Goal: Task Accomplishment & Management: Complete application form

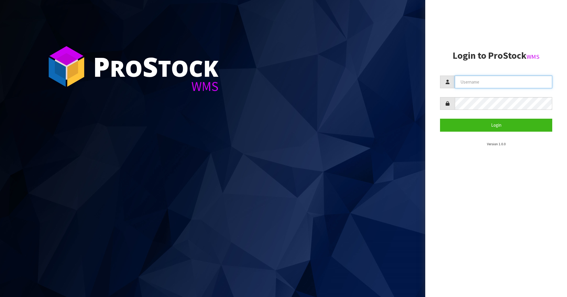
type input "[PERSON_NAME]"
click at [471, 118] on form "[PERSON_NAME] Login" at bounding box center [496, 104] width 112 height 56
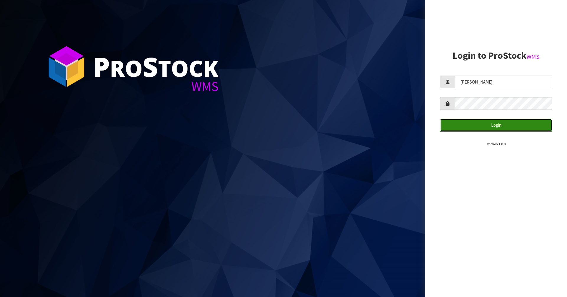
click at [471, 131] on button "Login" at bounding box center [496, 125] width 112 height 13
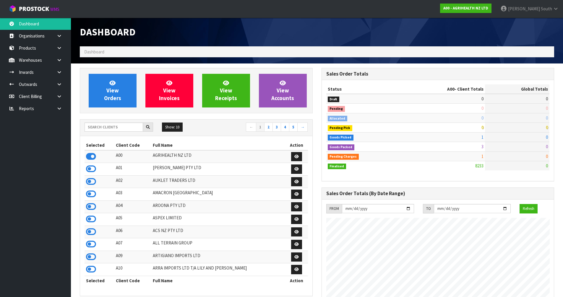
scroll to position [448, 241]
click at [96, 124] on input "text" at bounding box center [114, 127] width 59 height 9
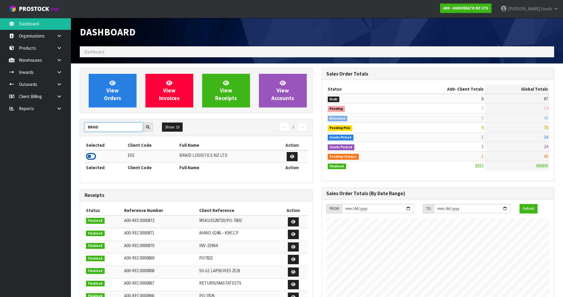
type input "BRAID"
click at [90, 158] on icon at bounding box center [91, 156] width 10 height 9
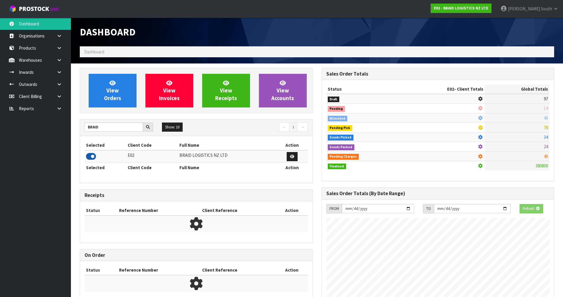
scroll to position [381, 241]
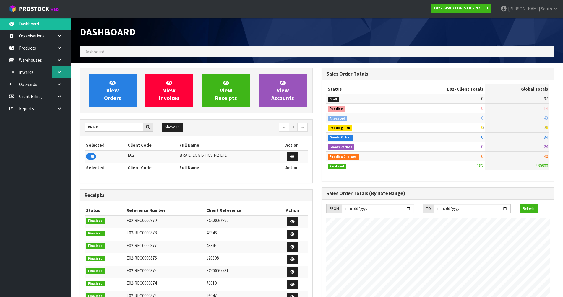
click at [63, 69] on link at bounding box center [61, 72] width 19 height 12
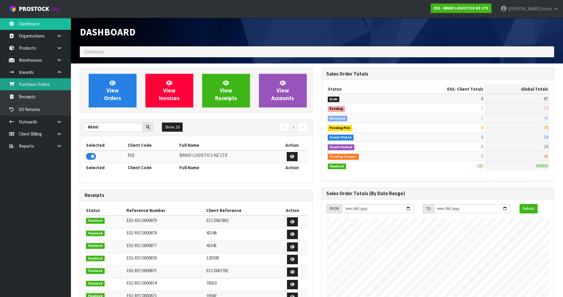
drag, startPoint x: 41, startPoint y: 88, endPoint x: 51, endPoint y: 85, distance: 10.5
click at [41, 88] on link "Purchase Orders" at bounding box center [35, 84] width 71 height 12
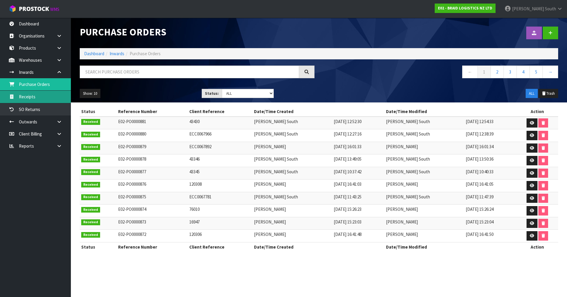
click at [42, 100] on link "Receipts" at bounding box center [35, 97] width 71 height 12
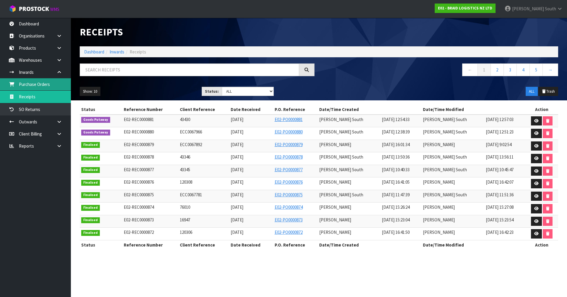
click at [49, 82] on link "Purchase Orders" at bounding box center [35, 84] width 71 height 12
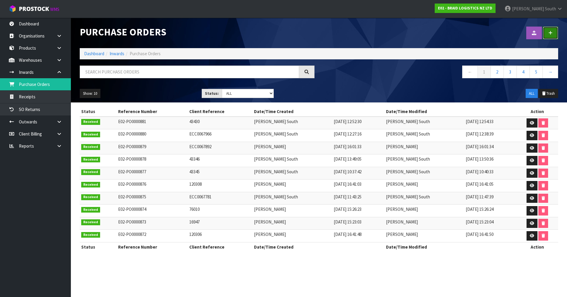
click at [550, 34] on icon at bounding box center [551, 33] width 4 height 4
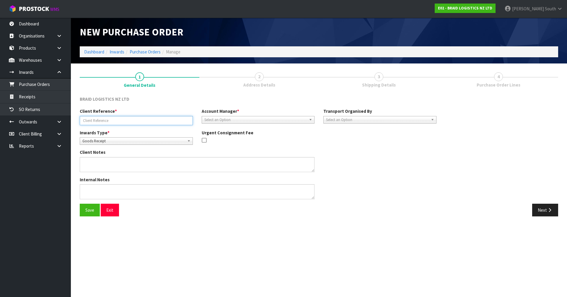
click at [104, 118] on input "text" at bounding box center [136, 120] width 113 height 9
click at [129, 119] on input "43431" at bounding box center [136, 120] width 113 height 9
click at [122, 119] on input "43431" at bounding box center [136, 120] width 113 height 9
type input "43431"
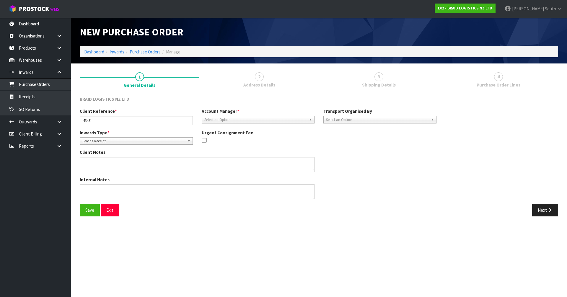
click at [358, 138] on div "Inwards Type * Goods Receipt Goods Returned Goods Receipt Urgent Consignment Fee" at bounding box center [258, 140] width 366 height 20
click at [232, 121] on span "Select an Option" at bounding box center [255, 119] width 103 height 7
type input "div"
click at [221, 134] on li "Div jot Kaur" at bounding box center [258, 136] width 110 height 7
click at [336, 120] on span "Select an Option" at bounding box center [377, 119] width 103 height 7
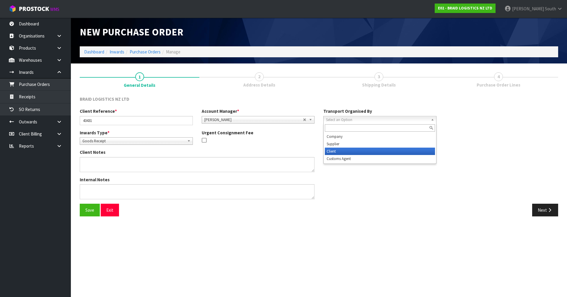
click at [339, 149] on li "Client" at bounding box center [380, 151] width 110 height 7
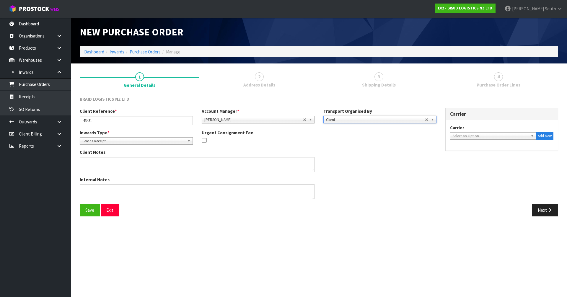
click at [464, 134] on span "Select an Option" at bounding box center [491, 136] width 76 height 7
type input "red"
click at [468, 155] on li "RED LINE TRANSPORT LIMITED - REDLINE TRANSPORT LIMITED" at bounding box center [494, 155] width 84 height 12
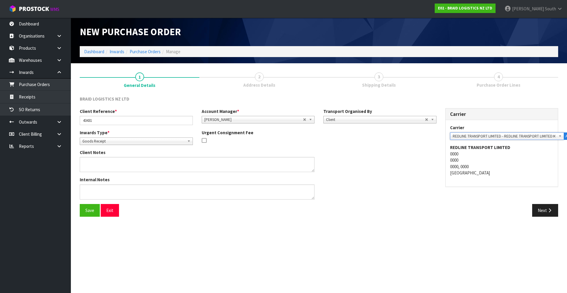
click at [341, 161] on div "Client Notes" at bounding box center [258, 162] width 366 height 27
click at [370, 184] on div "Internal Notes" at bounding box center [258, 189] width 366 height 27
click at [372, 247] on section "New Purchase Order Dashboard Inwards Purchase Orders Manage 1 General Details 2…" at bounding box center [283, 146] width 567 height 293
click at [534, 211] on button "Next" at bounding box center [545, 210] width 26 height 13
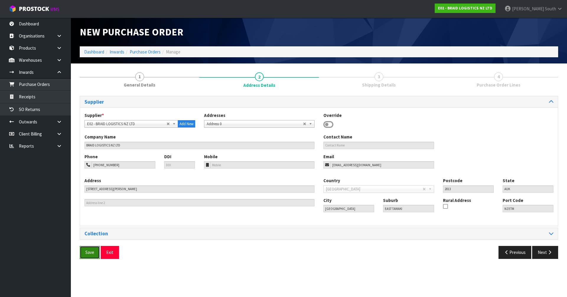
click at [96, 246] on button "Save" at bounding box center [90, 252] width 20 height 13
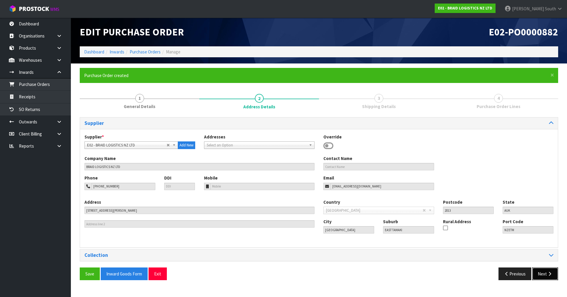
click at [540, 269] on button "Next" at bounding box center [545, 274] width 26 height 13
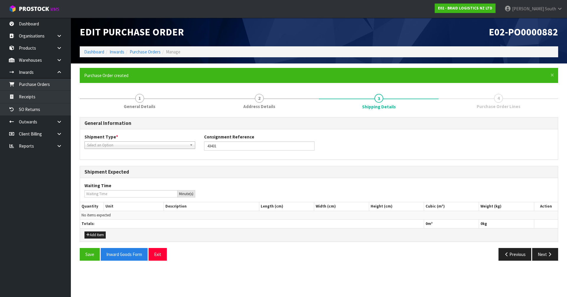
click at [140, 148] on span "Select an Option" at bounding box center [137, 145] width 100 height 7
click at [130, 159] on li "LCL National" at bounding box center [140, 161] width 108 height 7
click at [93, 231] on div "Add Item" at bounding box center [319, 234] width 478 height 13
click at [95, 234] on button "Add Item" at bounding box center [95, 235] width 21 height 7
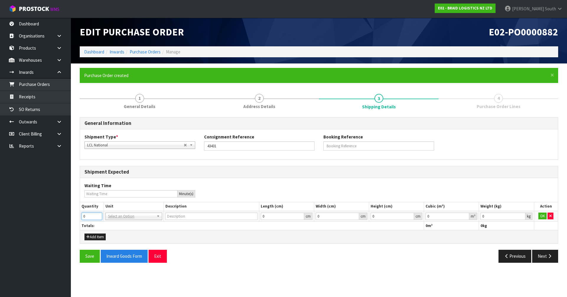
drag, startPoint x: 97, startPoint y: 218, endPoint x: 74, endPoint y: 217, distance: 23.4
click at [82, 217] on input "0" at bounding box center [92, 216] width 21 height 7
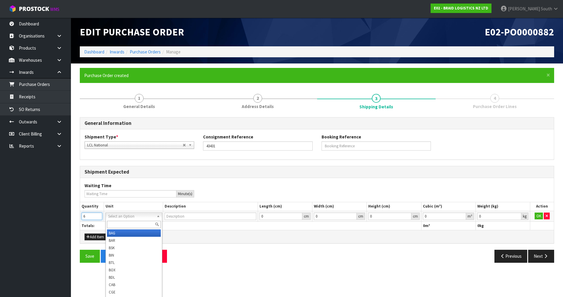
type input "6"
type input "BAG"
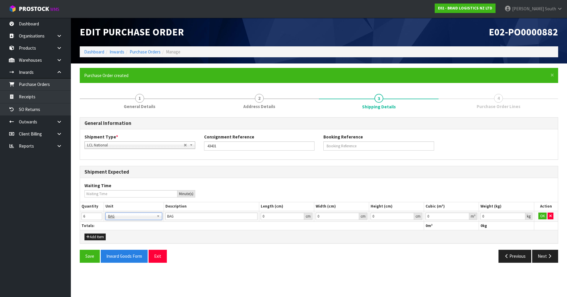
click at [241, 238] on div "Add Item" at bounding box center [319, 236] width 478 height 13
type input "0.001"
click at [522, 215] on input "0.001" at bounding box center [503, 216] width 45 height 7
type input "0.000001"
click at [465, 215] on input "0.000001" at bounding box center [448, 216] width 44 height 7
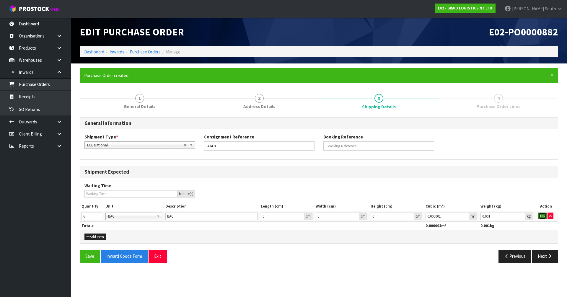
click at [543, 219] on button "OK" at bounding box center [543, 216] width 8 height 7
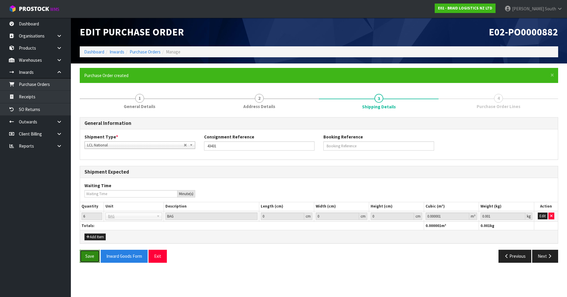
click at [86, 251] on button "Save" at bounding box center [90, 256] width 20 height 13
click at [542, 260] on button "Next" at bounding box center [545, 256] width 26 height 13
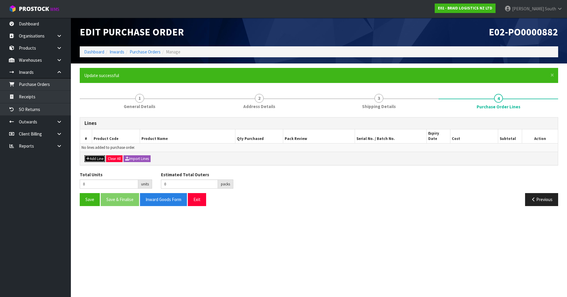
click at [91, 155] on button "Add Line" at bounding box center [95, 158] width 21 height 7
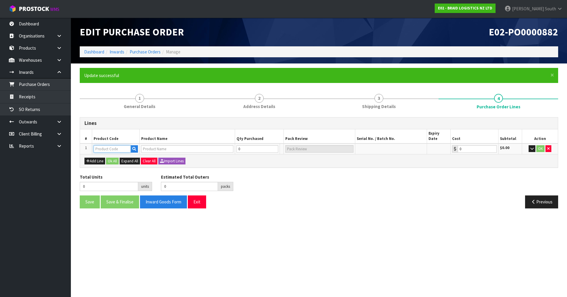
click at [100, 145] on input "text" at bounding box center [112, 148] width 37 height 7
click at [135, 147] on icon "button" at bounding box center [134, 149] width 4 height 4
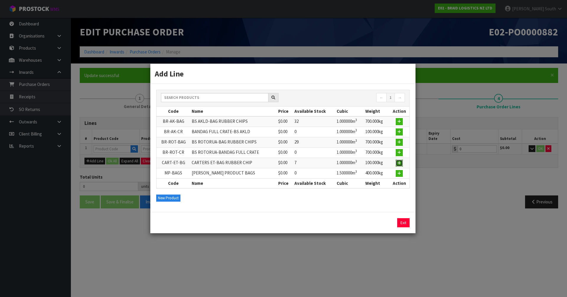
click at [398, 163] on icon "button" at bounding box center [400, 163] width 4 height 4
type input "CART-ET-BG"
type input "CARTERS ET-BAG RUBBER CHIP"
type input "0.00"
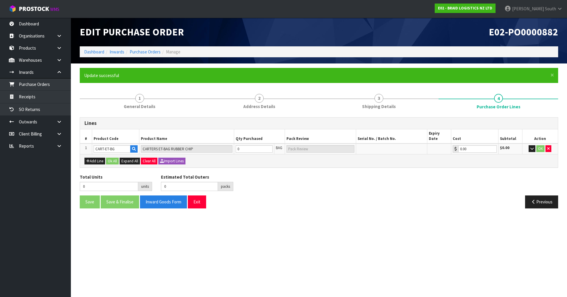
click at [347, 189] on div "Total Units 0 units Estimated Total Outers 0 packs Estimated Total Pallets 0 pa…" at bounding box center [319, 185] width 488 height 22
click at [209, 144] on tr "1 CART-ET-BG CARTERS ET-BAG RUBBER CHIP 0 BAG 0.00 $0.00 OK" at bounding box center [319, 149] width 478 height 11
type input "6"
type input "6 PLT"
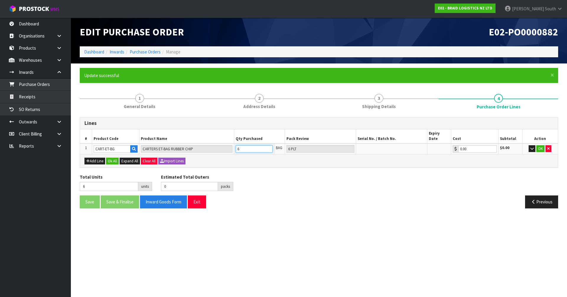
type input "6"
drag, startPoint x: 300, startPoint y: 186, endPoint x: 401, endPoint y: 154, distance: 106.3
click at [300, 189] on div "Total Units 6 units Estimated Total Outers 0 packs Estimated Total Pallets 0 pa…" at bounding box center [319, 185] width 488 height 22
click at [539, 145] on button "OK" at bounding box center [541, 148] width 8 height 7
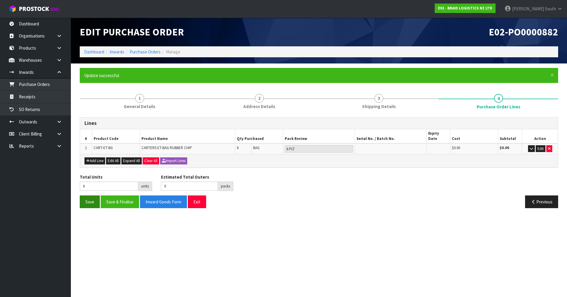
click at [89, 203] on div "Save Save & Finalise Inward Goods Form Exit Previous" at bounding box center [319, 204] width 488 height 17
click at [88, 198] on button "Save" at bounding box center [90, 202] width 20 height 13
click at [327, 196] on div "Previous" at bounding box center [441, 202] width 244 height 13
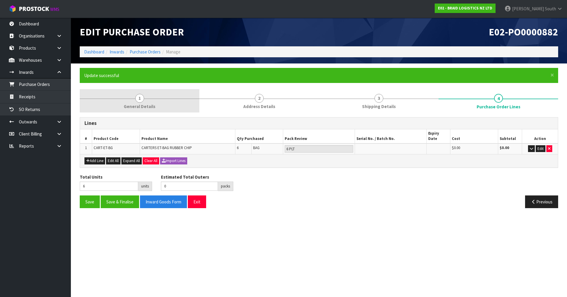
click at [143, 100] on span "1" at bounding box center [139, 98] width 9 height 9
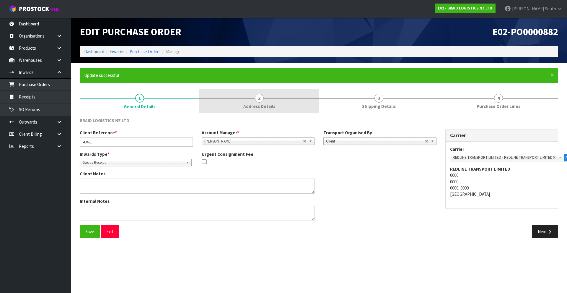
click at [255, 103] on link "2 Address Details" at bounding box center [259, 100] width 120 height 23
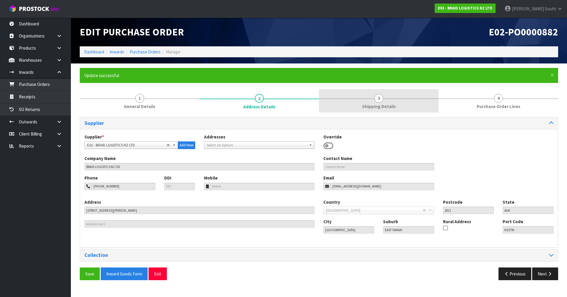
click at [365, 100] on link "3 Shipping Details" at bounding box center [379, 100] width 120 height 23
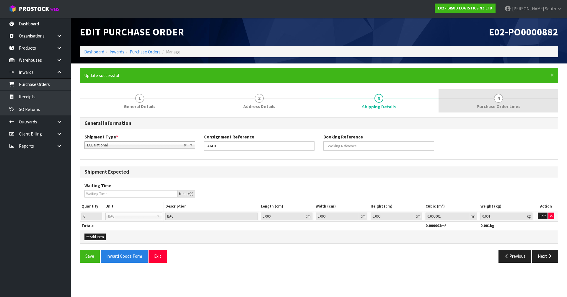
click at [482, 98] on link "4 Purchase Order Lines" at bounding box center [499, 100] width 120 height 23
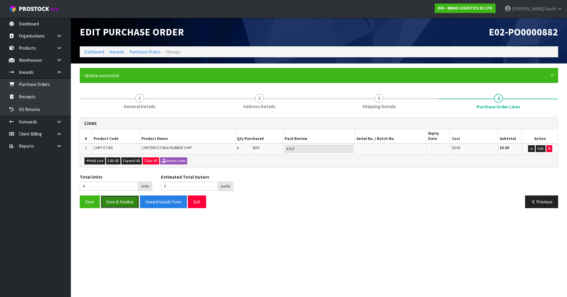
click at [125, 200] on button "Save & Finalise" at bounding box center [120, 202] width 38 height 13
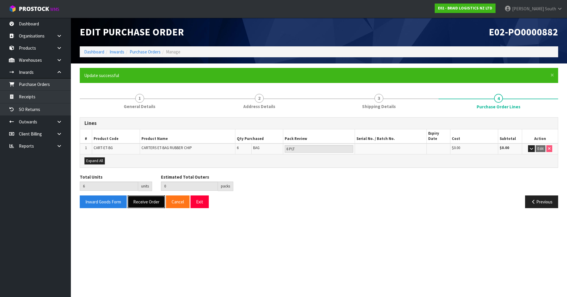
click at [158, 201] on button "Receive Order" at bounding box center [147, 202] width 38 height 13
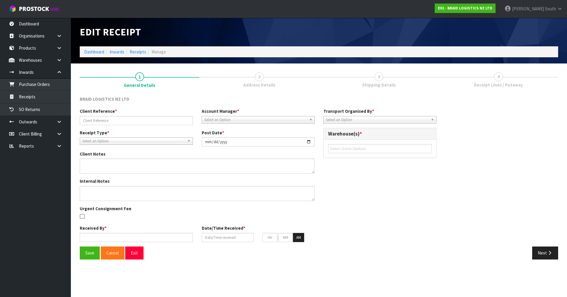
type input "43431"
type input "[DATE]"
type input "[PERSON_NAME] South"
type input "[DATE]"
type input "01"
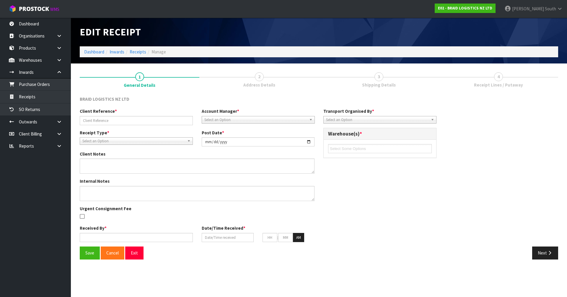
type input "36"
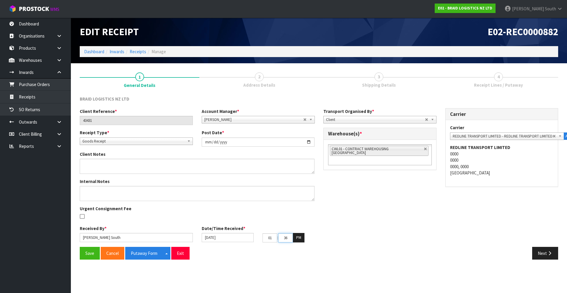
drag, startPoint x: 291, startPoint y: 236, endPoint x: 251, endPoint y: 236, distance: 39.3
click at [251, 236] on div "[DATE] 01 : 36 : 12 PM" at bounding box center [258, 237] width 122 height 9
type input "15"
click at [393, 260] on div "Save Cancel Putaway Form Split button! CSV FORMAT Exit Next" at bounding box center [319, 255] width 488 height 17
click at [92, 252] on button "Save" at bounding box center [90, 253] width 20 height 13
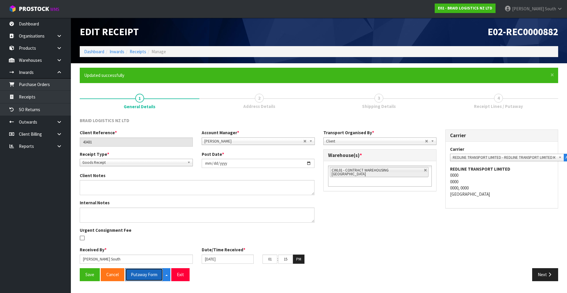
click at [146, 275] on button "Putaway Form" at bounding box center [144, 274] width 38 height 13
click at [402, 198] on div "Client Reference * 43431 Account Manager * [PERSON_NAME] [PERSON_NAME] [PERSON_…" at bounding box center [319, 198] width 488 height 139
click at [55, 80] on link "Purchase Orders" at bounding box center [35, 84] width 71 height 12
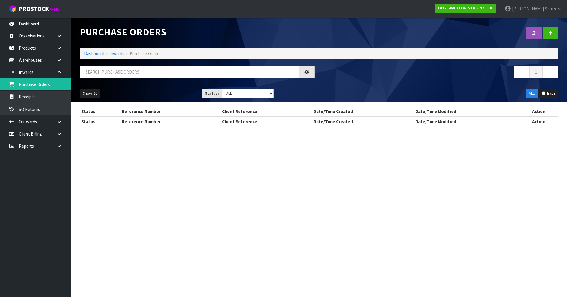
click at [47, 94] on div "Purchase Orders Import Purchase Orders Drop file here to import csv template Da…" at bounding box center [283, 68] width 567 height 137
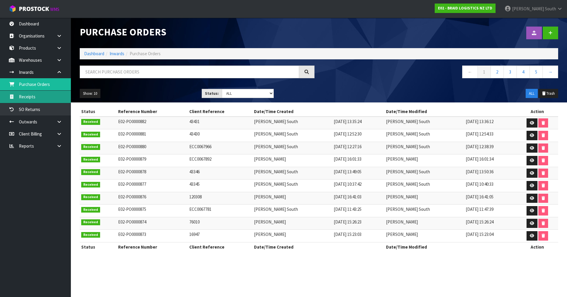
click at [52, 95] on link "Receipts" at bounding box center [35, 97] width 71 height 12
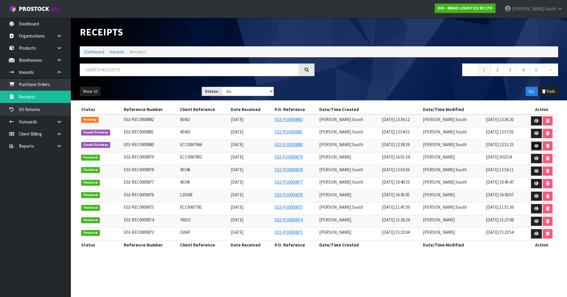
click at [532, 147] on link at bounding box center [536, 146] width 11 height 9
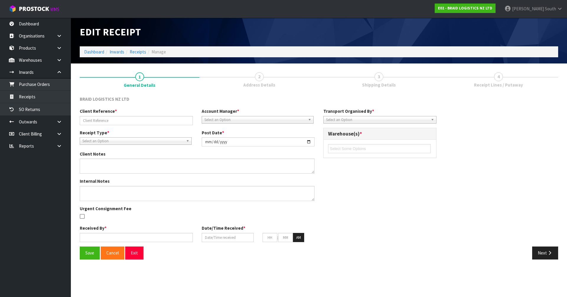
type input "ECC0067966"
type input "[DATE]"
type input "[PERSON_NAME] South"
type input "[DATE]"
type input "11"
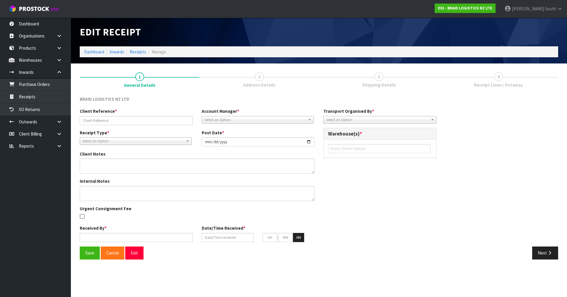
type input "15"
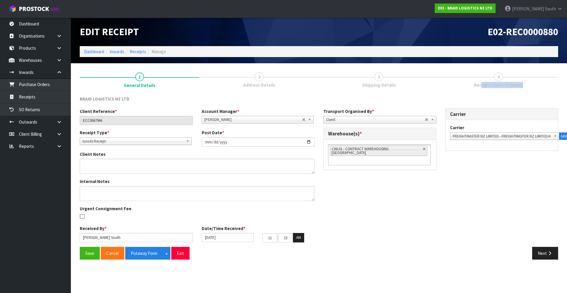
drag, startPoint x: 481, startPoint y: 87, endPoint x: 482, endPoint y: 82, distance: 5.1
click at [482, 84] on link "4 Receipt Lines / Putaway" at bounding box center [499, 79] width 120 height 23
click at [482, 82] on span "Receipt Lines / Putaway" at bounding box center [498, 85] width 49 height 6
click at [537, 250] on button "Next" at bounding box center [545, 253] width 26 height 13
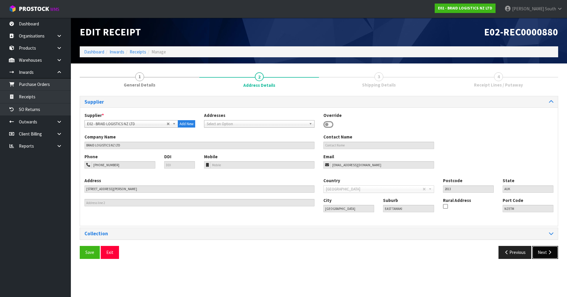
click at [542, 248] on button "Next" at bounding box center [545, 252] width 26 height 13
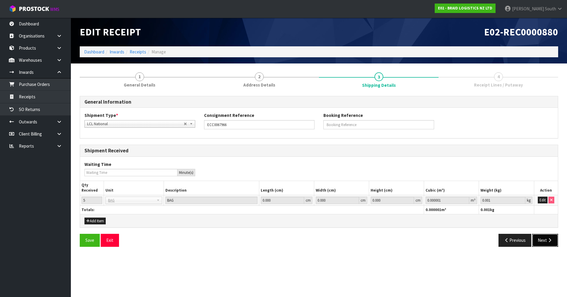
click at [544, 243] on button "Next" at bounding box center [545, 240] width 26 height 13
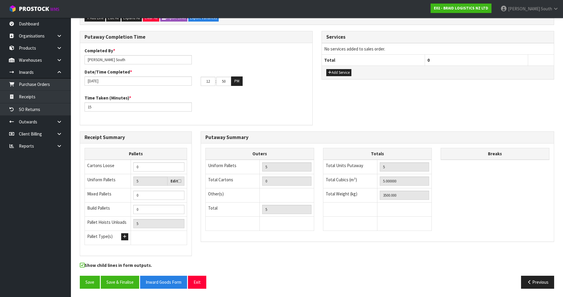
scroll to position [122, 0]
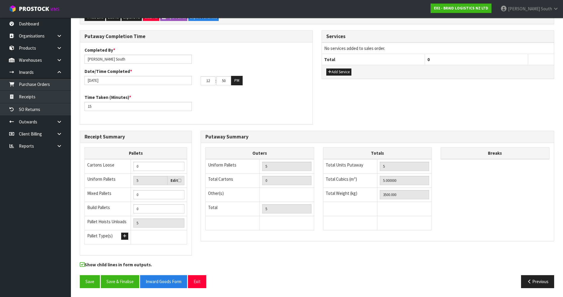
click at [208, 119] on div "Completed By * [PERSON_NAME] Date/Time Completed * [DATE] 12 : 50 : 00 PM Time …" at bounding box center [196, 83] width 232 height 73
drag, startPoint x: 119, startPoint y: 281, endPoint x: 138, endPoint y: 270, distance: 21.6
click at [119, 281] on button "Save & Finalise" at bounding box center [120, 281] width 38 height 13
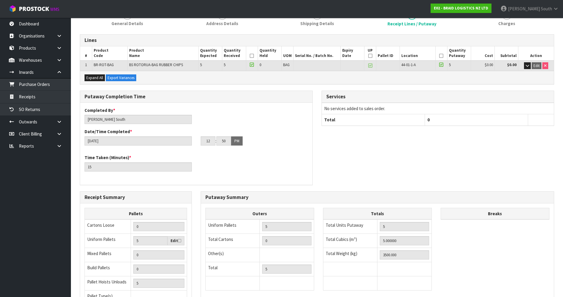
scroll to position [143, 0]
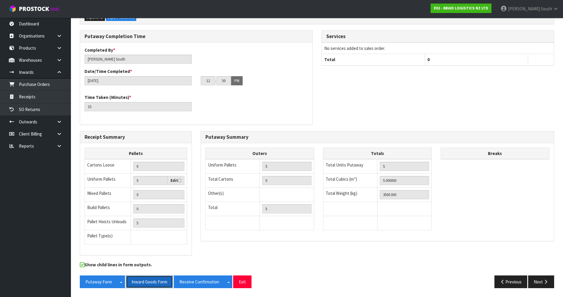
click at [160, 282] on button "Inward Goods Form" at bounding box center [149, 282] width 47 height 13
click at [242, 276] on button "Exit" at bounding box center [242, 282] width 18 height 13
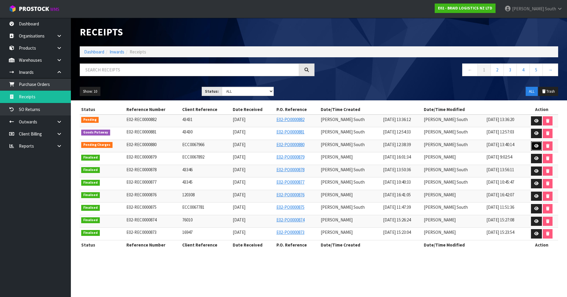
click at [535, 146] on icon at bounding box center [537, 146] width 4 height 4
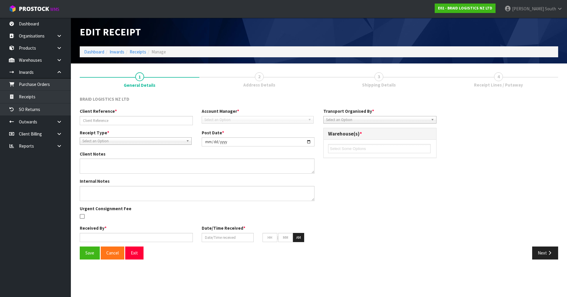
type input "ECC0067966"
type input "[DATE]"
type input "[PERSON_NAME] South"
type input "[DATE]"
type input "11"
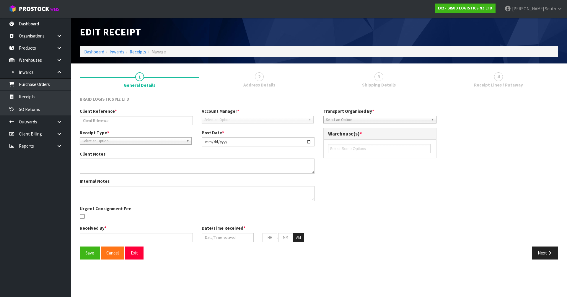
type input "15"
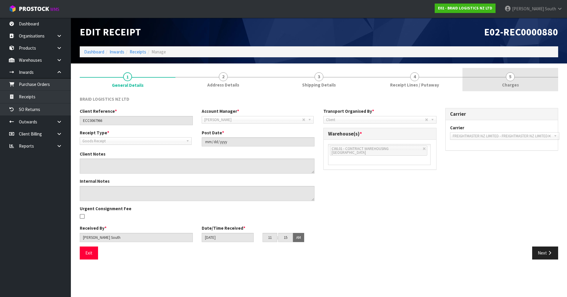
click at [512, 85] on span "Charges" at bounding box center [510, 85] width 17 height 6
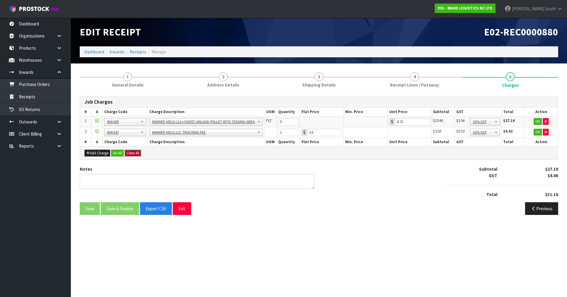
click at [129, 153] on button "Clear All" at bounding box center [133, 153] width 17 height 7
click at [148, 156] on button "Confirm Clear All" at bounding box center [140, 153] width 30 height 7
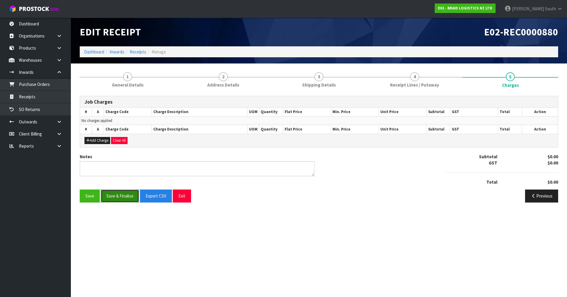
click at [118, 198] on button "Save & Finalise" at bounding box center [120, 196] width 38 height 13
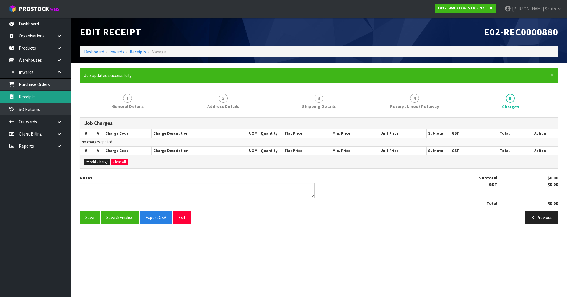
click at [49, 95] on link "Receipts" at bounding box center [35, 97] width 71 height 12
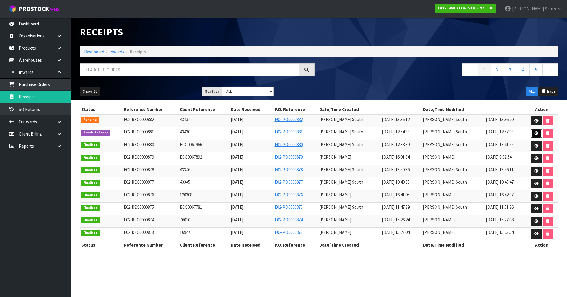
click at [535, 137] on link at bounding box center [536, 133] width 11 height 9
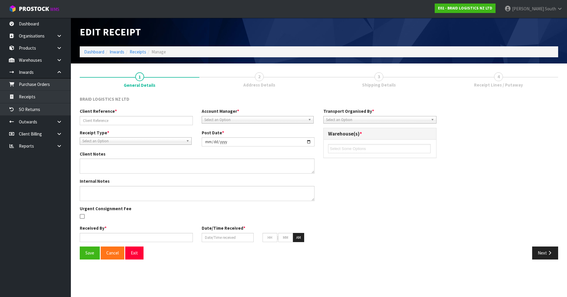
type input "43430"
type input "[DATE]"
type input "[PERSON_NAME] South"
type input "[DATE]"
type input "12"
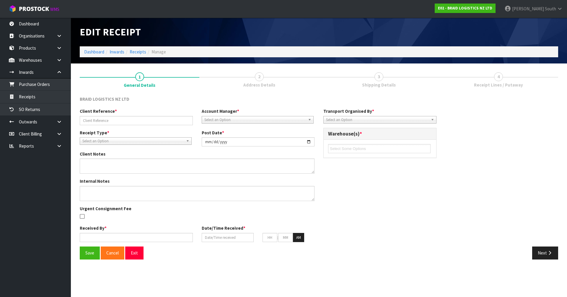
type input "00"
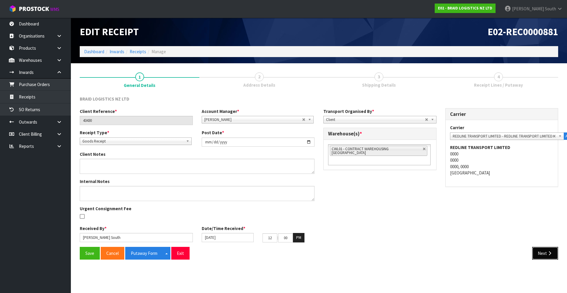
click at [532, 250] on button "Next" at bounding box center [545, 253] width 26 height 13
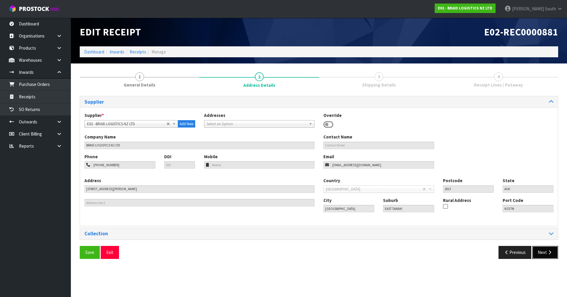
click at [547, 254] on button "Next" at bounding box center [545, 252] width 26 height 13
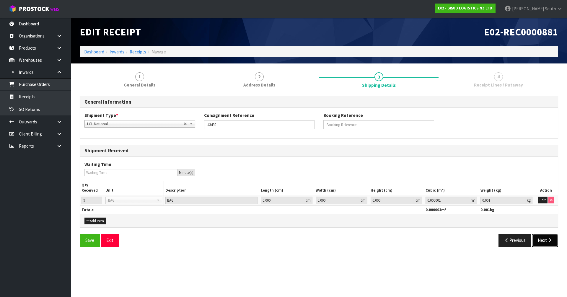
click at [542, 242] on button "Next" at bounding box center [545, 240] width 26 height 13
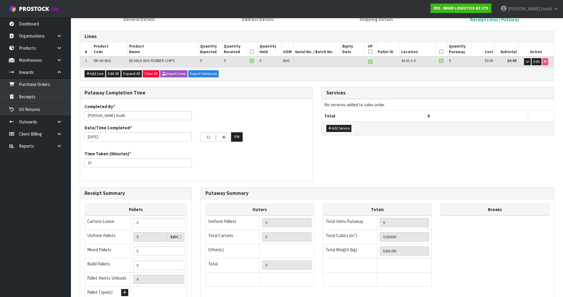
scroll to position [63, 0]
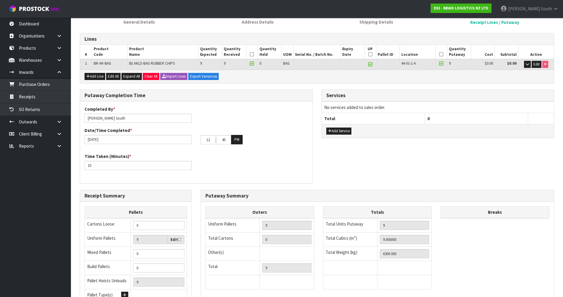
click at [372, 54] on icon at bounding box center [370, 54] width 4 height 0
click at [254, 55] on th at bounding box center [252, 52] width 12 height 14
click at [252, 55] on icon at bounding box center [252, 54] width 4 height 0
click at [441, 54] on icon at bounding box center [441, 54] width 4 height 0
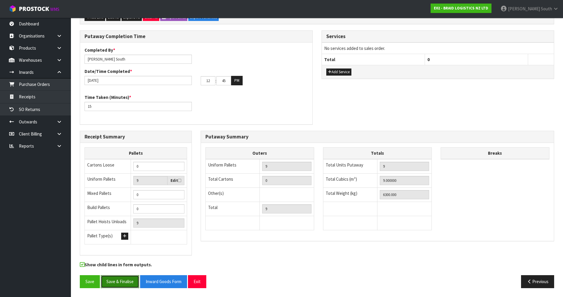
click at [126, 281] on button "Save & Finalise" at bounding box center [120, 281] width 38 height 13
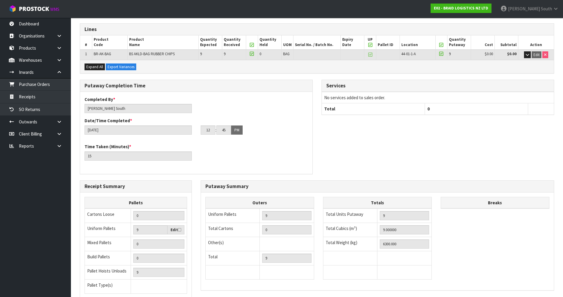
scroll to position [143, 0]
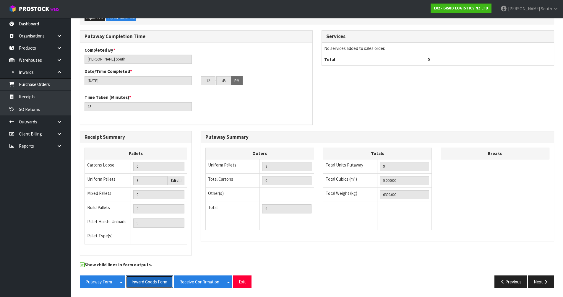
drag, startPoint x: 139, startPoint y: 282, endPoint x: 291, endPoint y: 225, distance: 162.2
click at [139, 282] on button "Inward Goods Form" at bounding box center [149, 282] width 47 height 13
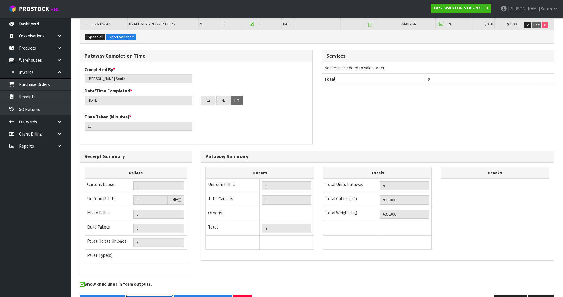
scroll to position [0, 0]
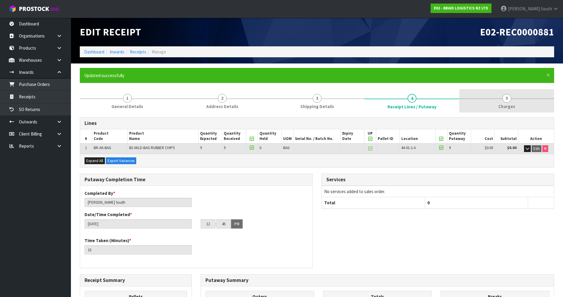
click at [505, 97] on span "5" at bounding box center [506, 98] width 9 height 9
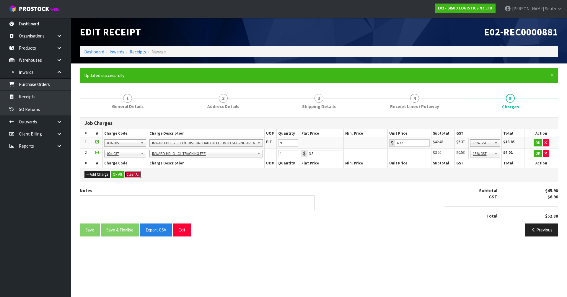
click at [135, 176] on button "Clear All" at bounding box center [133, 174] width 17 height 7
click at [135, 176] on span "Confirm" at bounding box center [132, 174] width 13 height 5
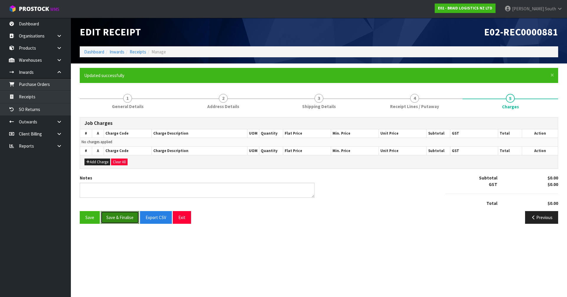
click at [106, 220] on button "Save & Finalise" at bounding box center [120, 217] width 38 height 13
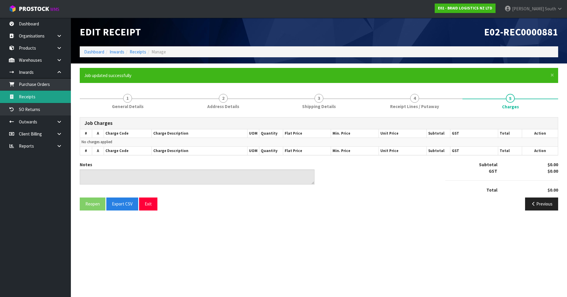
click at [53, 98] on link "Receipts" at bounding box center [35, 97] width 71 height 12
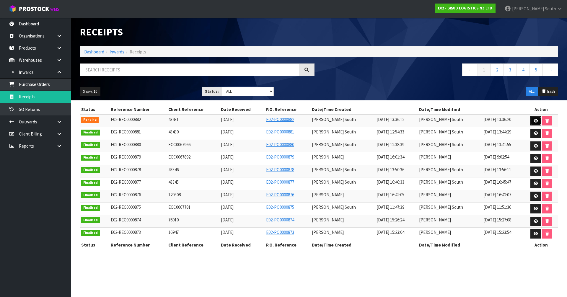
click at [531, 122] on link at bounding box center [536, 120] width 11 height 9
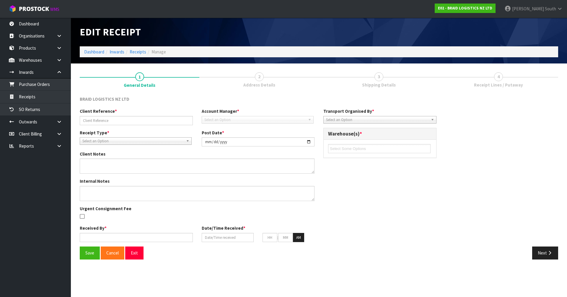
type input "43431"
type input "[DATE]"
type input "[PERSON_NAME] South"
type input "[DATE]"
type input "01"
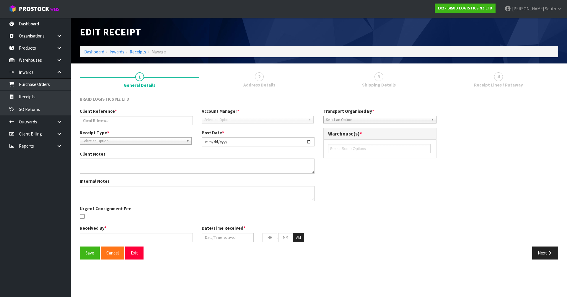
type input "15"
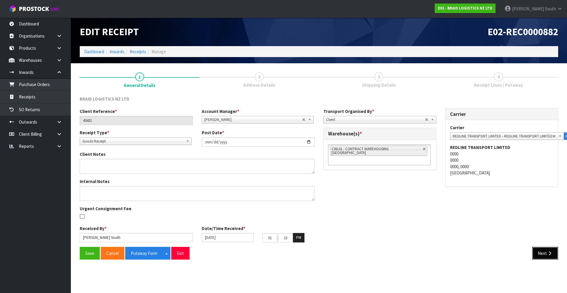
click at [553, 256] on button "Next" at bounding box center [545, 253] width 26 height 13
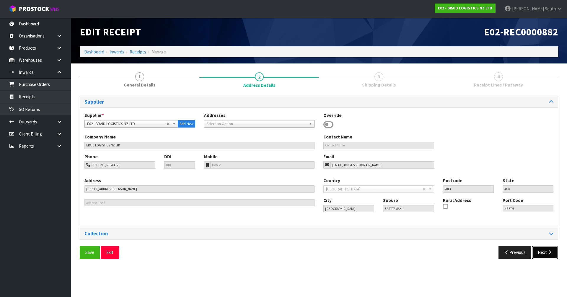
click at [545, 254] on button "Next" at bounding box center [545, 252] width 26 height 13
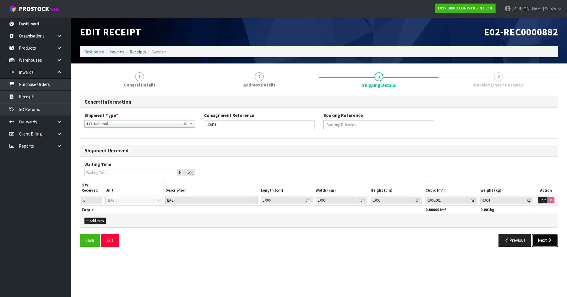
click at [553, 242] on button "Next" at bounding box center [545, 240] width 26 height 13
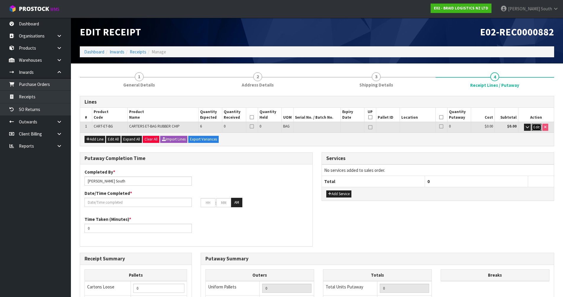
click at [537, 129] on span "Edit" at bounding box center [536, 127] width 6 height 5
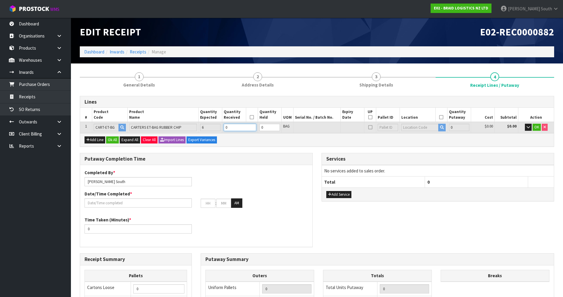
click at [172, 127] on tr "1 CART-ET-BG CARTERS ET-BAG RUBBER CHIP 6 0 0 BAG 0 $0.00 $0.00 OK" at bounding box center [317, 127] width 474 height 11
type input "6"
type input "600"
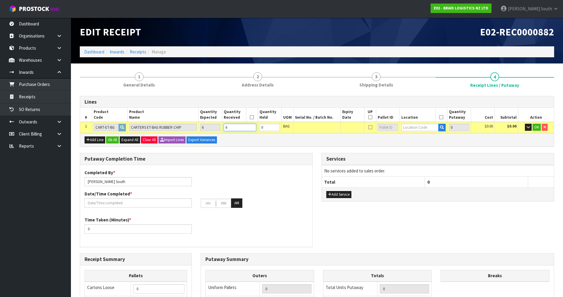
type input "6"
click at [430, 129] on input "text" at bounding box center [419, 127] width 37 height 7
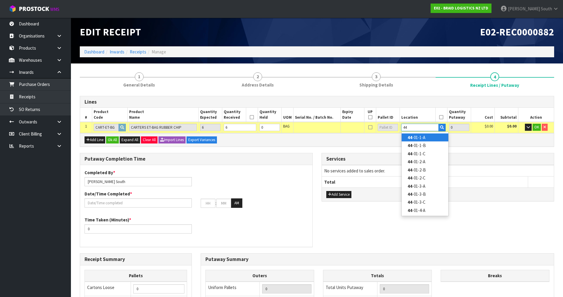
type input "44"
click at [419, 136] on link "44 -01-1-A" at bounding box center [425, 138] width 47 height 8
type input "6"
type input "44-01-1-A"
type input "6"
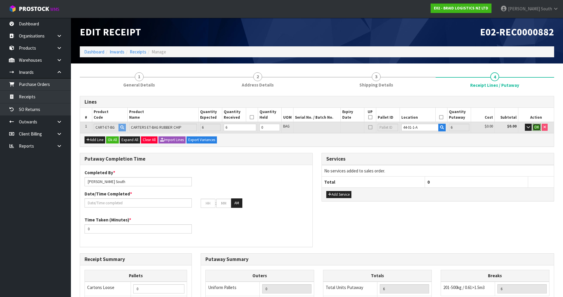
click at [538, 126] on span "OK" at bounding box center [536, 127] width 5 height 5
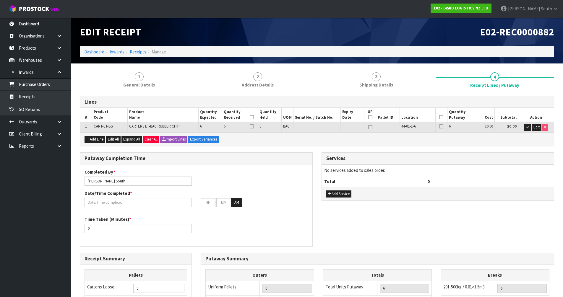
click at [253, 117] on icon at bounding box center [252, 117] width 4 height 0
click at [369, 117] on icon at bounding box center [370, 117] width 4 height 0
type input "6"
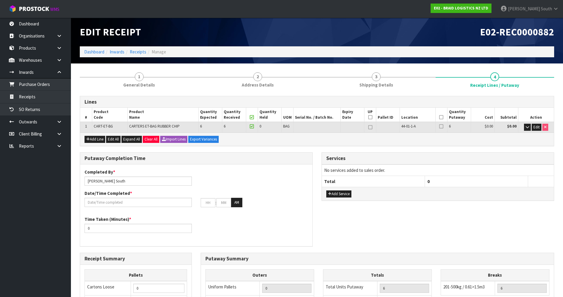
type input "6"
click at [439, 117] on icon at bounding box center [441, 117] width 4 height 0
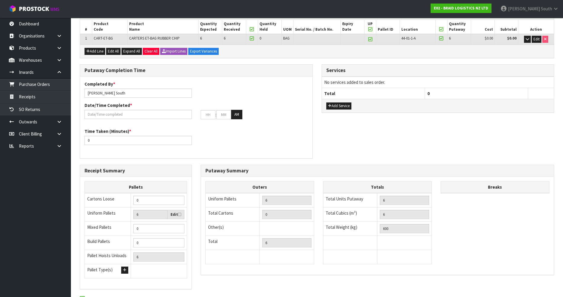
scroll to position [89, 0]
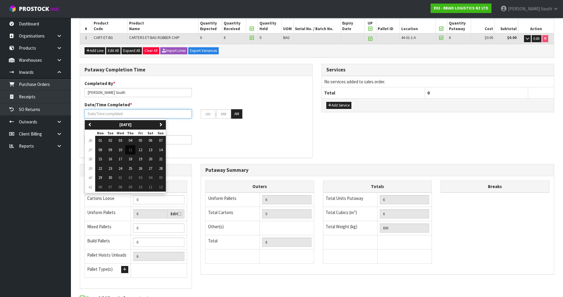
click at [141, 112] on input "text" at bounding box center [138, 113] width 107 height 9
click at [131, 148] on span "11" at bounding box center [131, 149] width 4 height 5
type input "[DATE]"
type input "12"
type input "00"
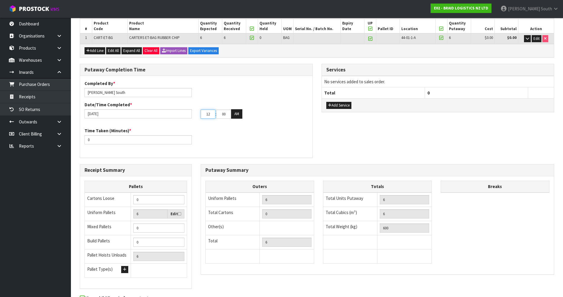
drag, startPoint x: 211, startPoint y: 116, endPoint x: 187, endPoint y: 117, distance: 23.7
click at [188, 117] on div "[DATE] 12 : 00 : 00 AM" at bounding box center [196, 113] width 232 height 9
type input "01"
drag, startPoint x: 228, startPoint y: 114, endPoint x: 212, endPoint y: 115, distance: 16.0
click at [213, 115] on tr "01 : 00 : 00 AM" at bounding box center [222, 113] width 42 height 9
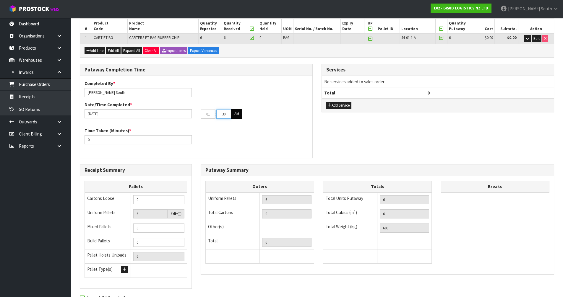
type input "30"
click at [233, 110] on button "AM" at bounding box center [236, 113] width 11 height 9
click at [263, 128] on div "Time Taken (Minutes) * 0" at bounding box center [196, 138] width 232 height 21
drag, startPoint x: 109, startPoint y: 141, endPoint x: 56, endPoint y: 139, distance: 52.3
click at [57, 139] on body "Toggle navigation ProStock WMS E02 - BRAID LOGISTICS NZ LTD [PERSON_NAME] South…" at bounding box center [281, 59] width 563 height 297
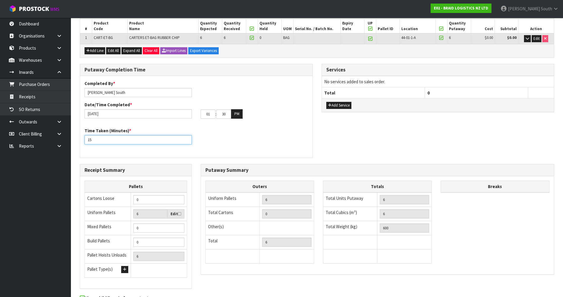
type input "15"
click at [263, 139] on div "Time Taken (Minutes) * 15" at bounding box center [196, 138] width 232 height 21
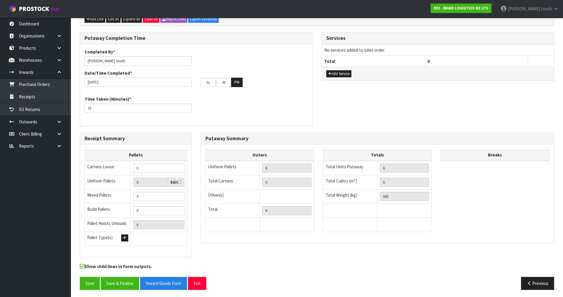
scroll to position [122, 0]
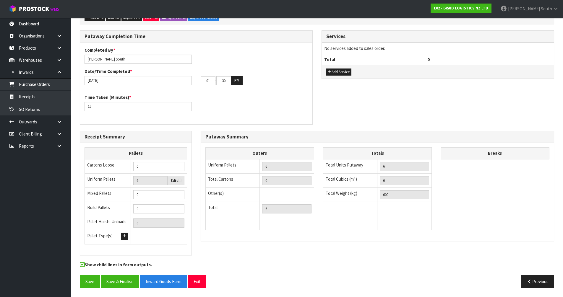
click at [79, 283] on div "Save Save & Finalise Inward Goods Form Exit" at bounding box center [196, 281] width 242 height 13
click at [82, 282] on button "Save" at bounding box center [90, 281] width 20 height 13
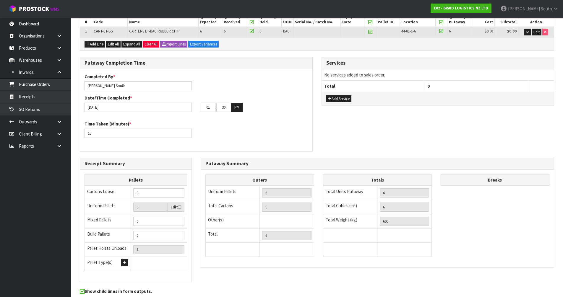
scroll to position [143, 0]
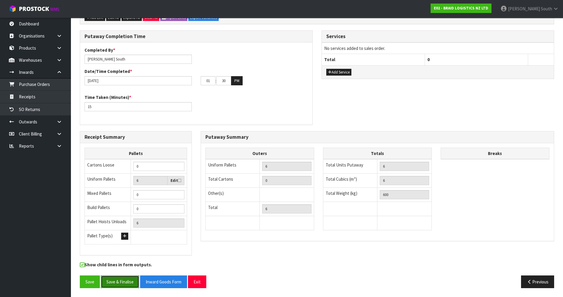
click at [112, 285] on button "Save & Finalise" at bounding box center [120, 282] width 38 height 13
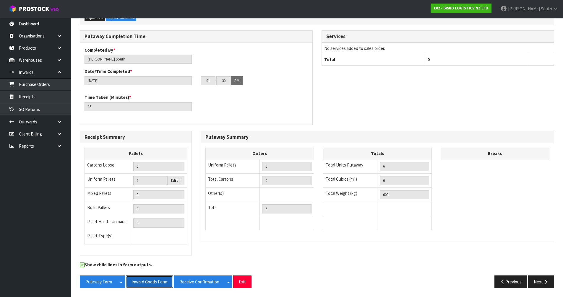
click at [152, 283] on button "Inward Goods Form" at bounding box center [149, 282] width 47 height 13
click at [546, 282] on icon "button" at bounding box center [546, 282] width 6 height 4
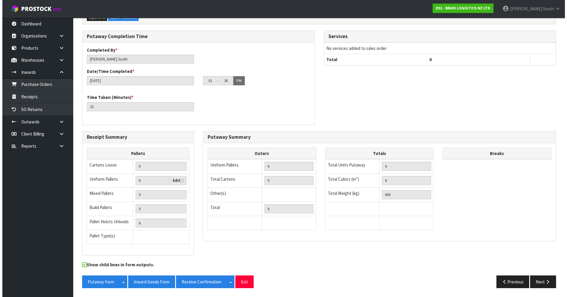
scroll to position [0, 0]
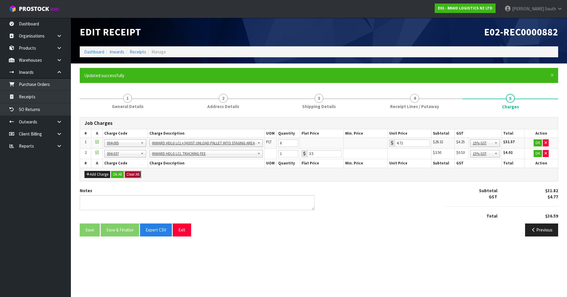
click at [134, 174] on button "Clear All" at bounding box center [133, 174] width 17 height 7
click at [134, 174] on span "Confirm" at bounding box center [132, 174] width 13 height 5
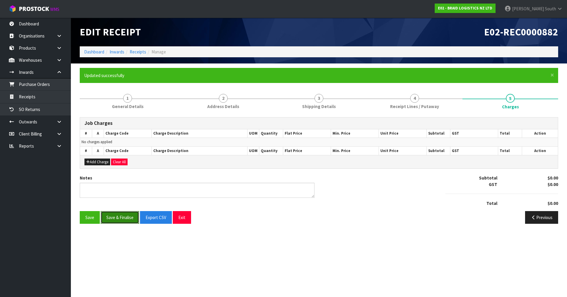
click at [119, 217] on button "Save & Finalise" at bounding box center [120, 217] width 38 height 13
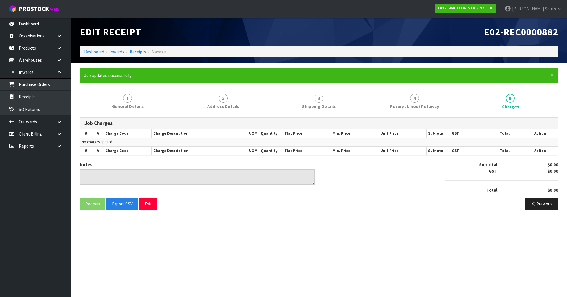
click at [361, 241] on section "Edit Receipt E02-REC0000882 Dashboard Inwards Receipts Manage × Close Job updat…" at bounding box center [283, 148] width 567 height 297
click at [51, 103] on link "Receipts" at bounding box center [35, 97] width 71 height 12
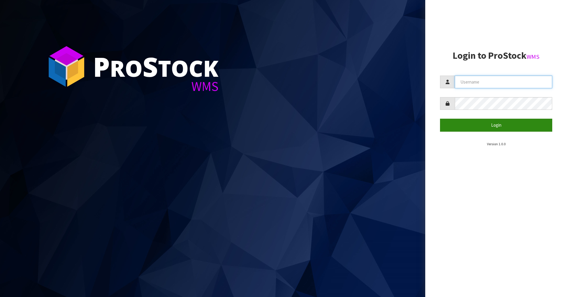
type input "[PERSON_NAME]"
click at [469, 128] on button "Login" at bounding box center [496, 125] width 112 height 13
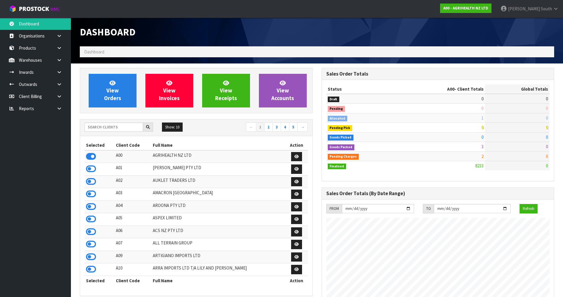
scroll to position [448, 241]
click at [90, 170] on icon at bounding box center [91, 169] width 10 height 9
click at [58, 59] on icon at bounding box center [59, 60] width 6 height 4
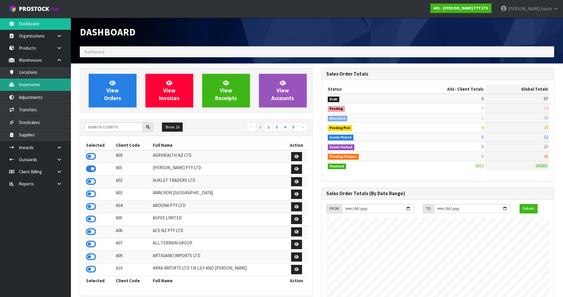
click at [51, 87] on link "Inventories" at bounding box center [35, 85] width 71 height 12
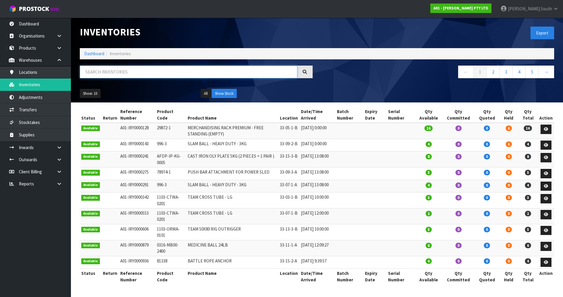
click at [195, 71] on input "text" at bounding box center [188, 72] width 217 height 13
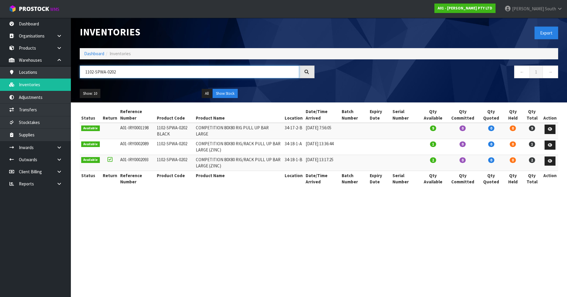
type input "1102-SPWA-0202"
click at [554, 129] on link at bounding box center [550, 129] width 11 height 9
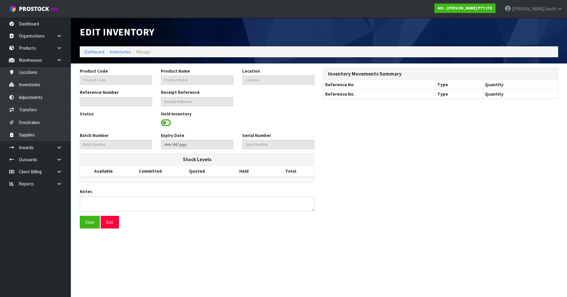
type input "1102-SPWA-0202 BLACK"
type input "COMPETITION 80X80 RIG PULL UP BAR LARGE"
type input "34-17-2-B"
type input "A01-IRY0001198"
type input "A01-REC0000093"
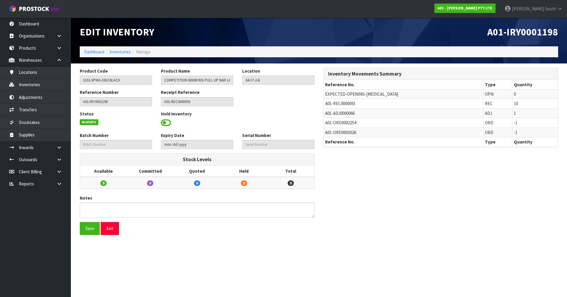
click at [121, 222] on div "Save Exit" at bounding box center [197, 228] width 244 height 13
click at [117, 228] on button "Exit" at bounding box center [110, 228] width 18 height 13
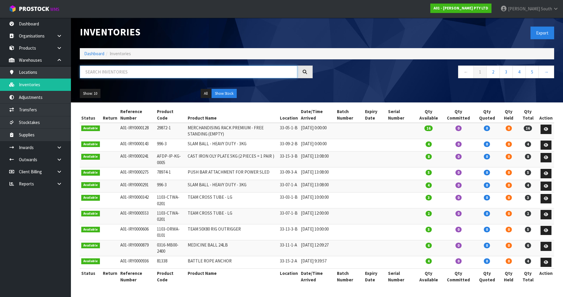
click at [116, 72] on input "text" at bounding box center [188, 72] width 217 height 13
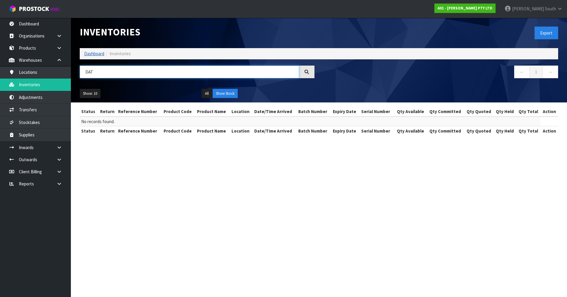
type input "DAT"
click at [91, 55] on link "Dashboard" at bounding box center [94, 54] width 20 height 6
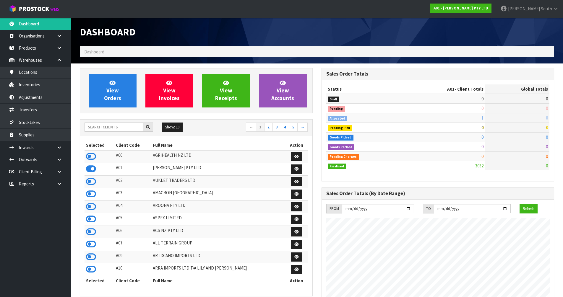
scroll to position [361, 241]
click at [107, 126] on input "text" at bounding box center [114, 127] width 59 height 9
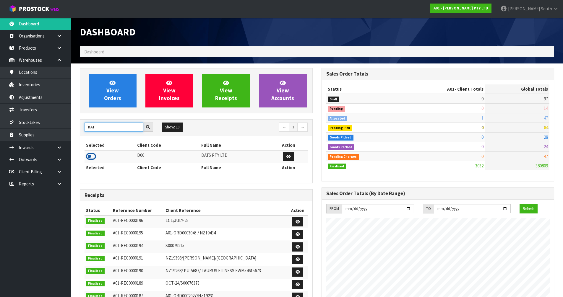
type input "DAT"
click at [94, 154] on icon at bounding box center [91, 156] width 10 height 9
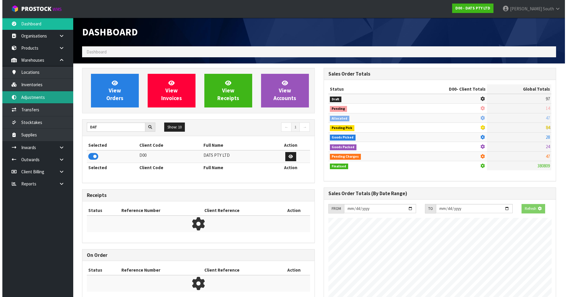
scroll to position [368, 241]
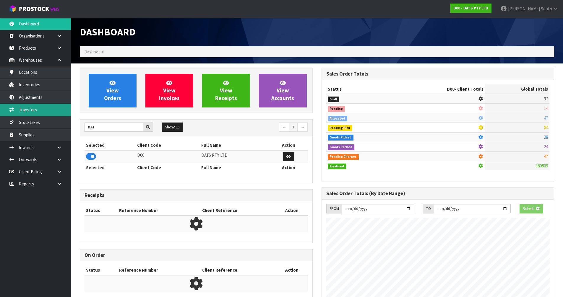
click at [46, 106] on link "Transfers" at bounding box center [35, 110] width 71 height 12
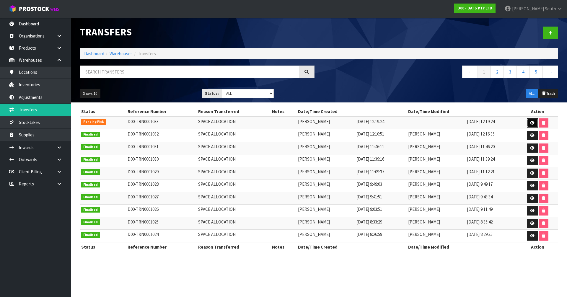
click at [530, 124] on icon at bounding box center [532, 123] width 4 height 4
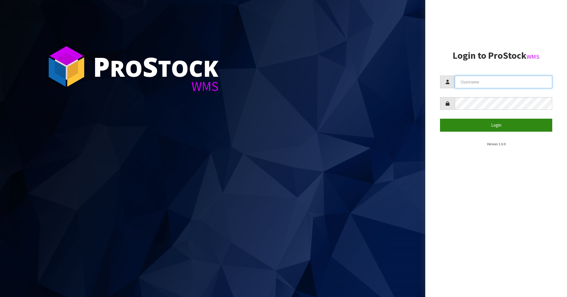
type input "[PERSON_NAME]"
drag, startPoint x: 470, startPoint y: 127, endPoint x: 462, endPoint y: 132, distance: 10.2
click at [470, 127] on button "Login" at bounding box center [496, 125] width 112 height 13
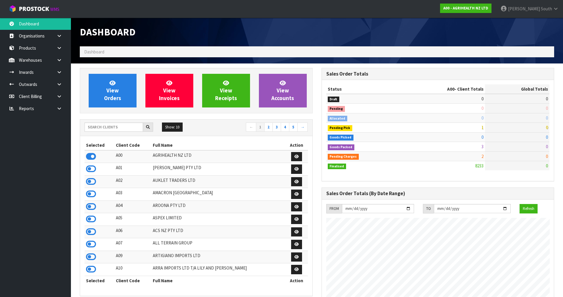
scroll to position [448, 241]
click at [110, 129] on input "text" at bounding box center [114, 127] width 59 height 9
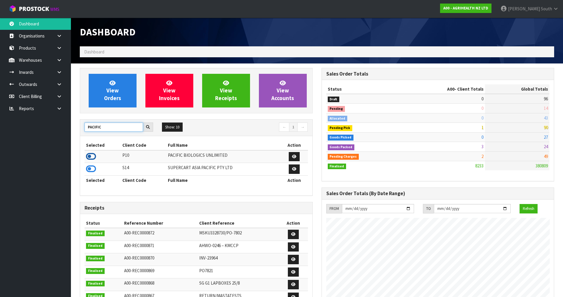
type input "PACIFIC"
click at [93, 157] on icon at bounding box center [91, 156] width 10 height 9
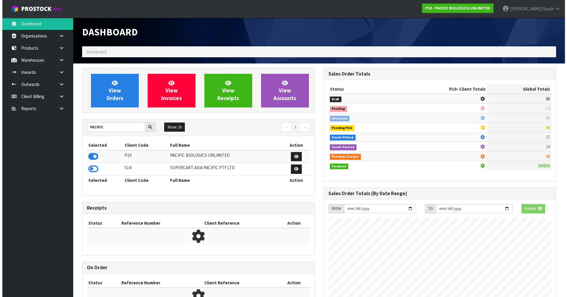
scroll to position [428, 241]
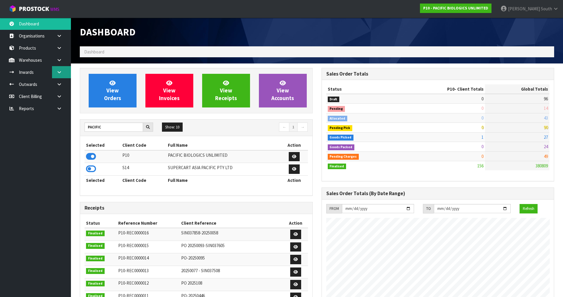
click at [64, 69] on link at bounding box center [61, 72] width 19 height 12
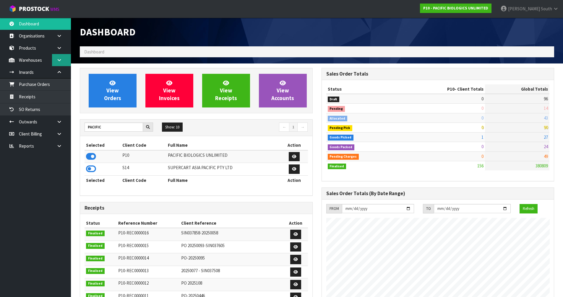
click at [61, 61] on icon at bounding box center [59, 60] width 6 height 4
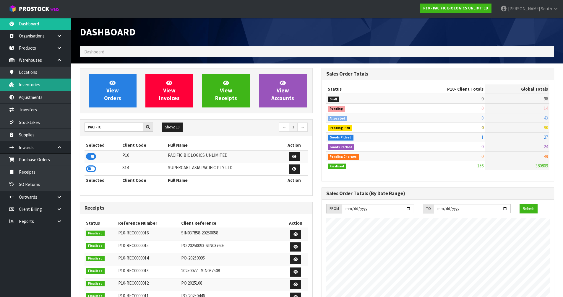
click at [47, 82] on link "Inventories" at bounding box center [35, 85] width 71 height 12
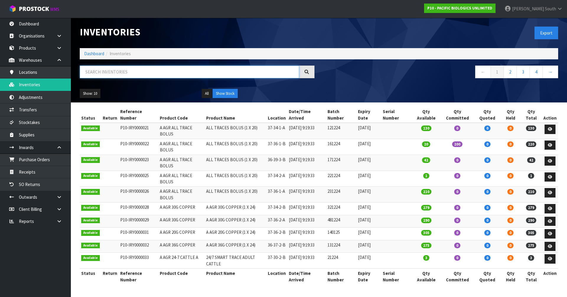
click at [109, 75] on input "text" at bounding box center [190, 72] width 220 height 13
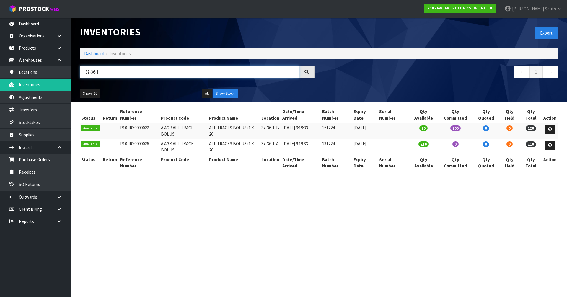
type input "37-36-1"
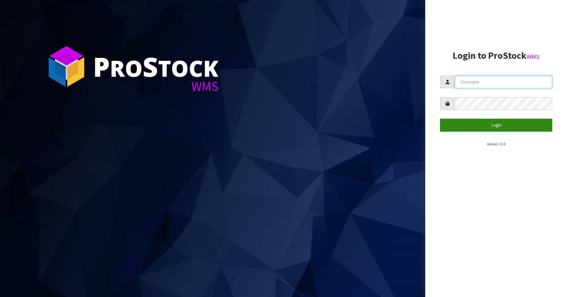
type input "[PERSON_NAME]"
click at [485, 125] on button "Login" at bounding box center [496, 125] width 112 height 13
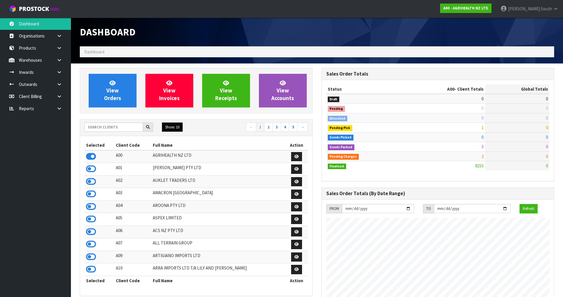
scroll to position [448, 241]
click at [128, 128] on input "text" at bounding box center [114, 127] width 59 height 9
click at [89, 168] on icon at bounding box center [91, 169] width 10 height 9
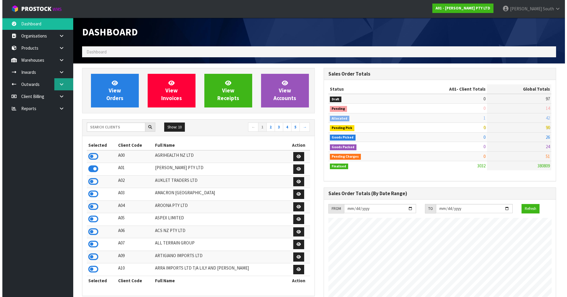
scroll to position [295108, 295228]
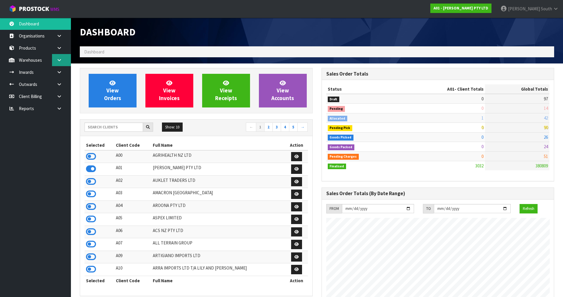
click at [60, 62] on icon at bounding box center [59, 60] width 6 height 4
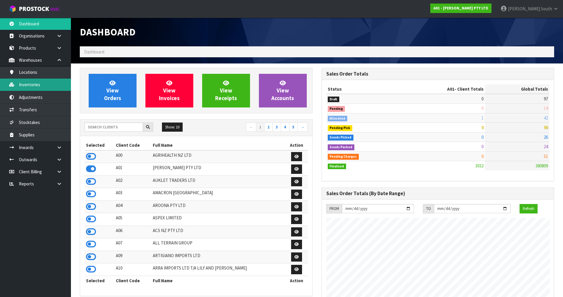
click at [48, 85] on link "Inventories" at bounding box center [35, 85] width 71 height 12
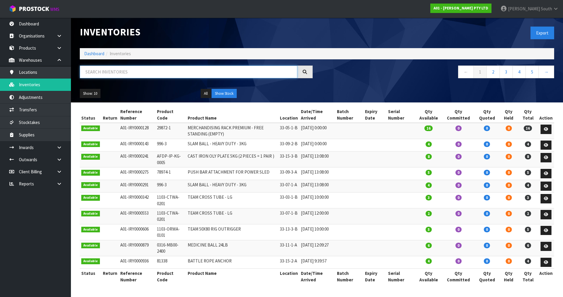
click at [138, 71] on input "text" at bounding box center [188, 72] width 217 height 13
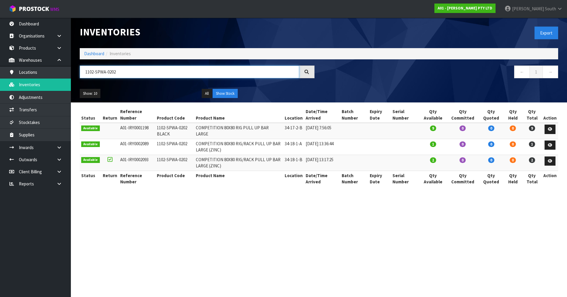
type input "1102-SPWA-0202"
drag, startPoint x: 279, startPoint y: 128, endPoint x: 196, endPoint y: 129, distance: 83.0
click at [196, 129] on td "COMPETITION 80X80 RIG PULL UP BAR LARGE" at bounding box center [238, 131] width 89 height 16
copy td "COMPETITION 80X80 RIG PULL UP BAR LARGE"
